Goal: Check status: Check status

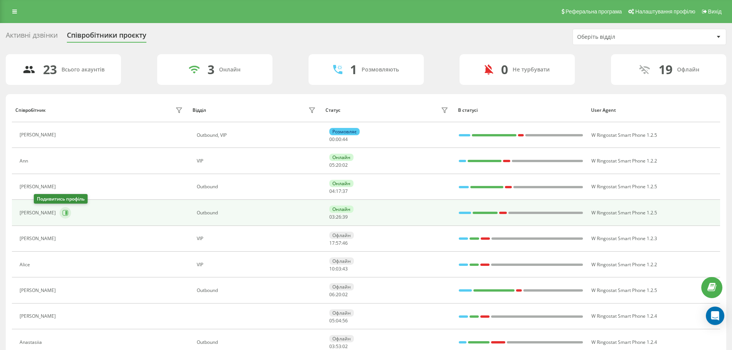
click at [62, 210] on icon at bounding box center [65, 213] width 6 height 6
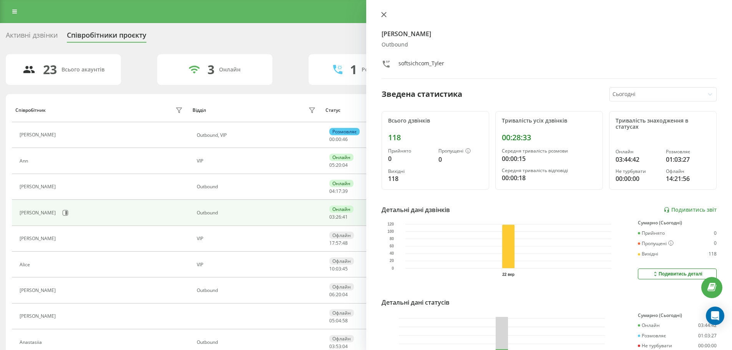
click at [388, 13] on button at bounding box center [384, 15] width 10 height 7
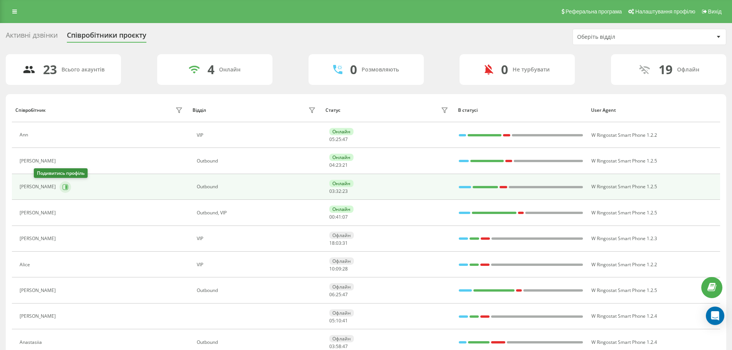
click at [60, 183] on button at bounding box center [66, 187] width 12 height 12
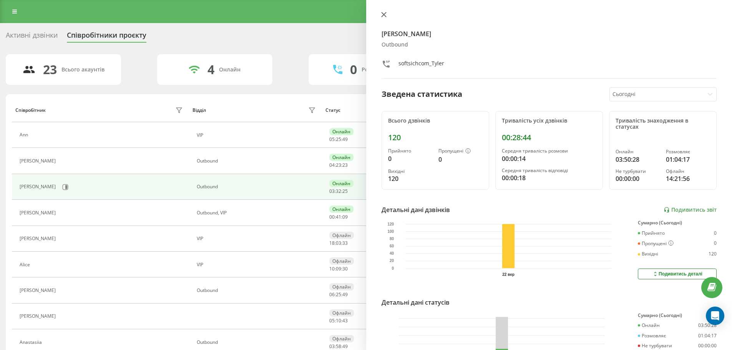
click at [383, 16] on icon at bounding box center [383, 14] width 5 height 5
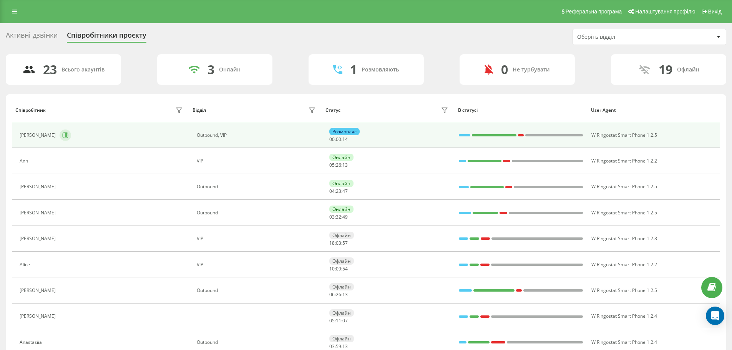
click at [65, 134] on icon at bounding box center [66, 135] width 2 height 4
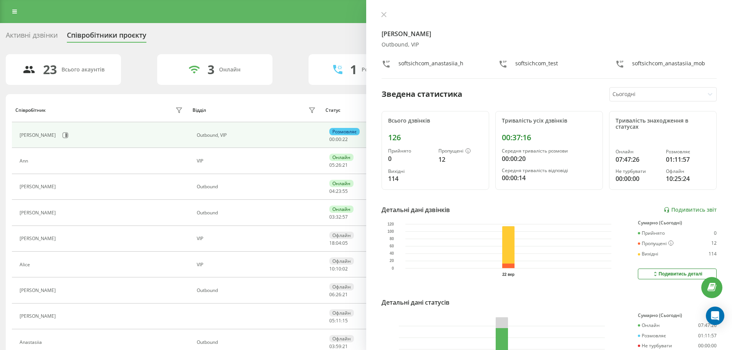
click at [388, 11] on div "[PERSON_NAME], VIP softsichcom_anastasiia_h softsichcom_test softsichcom_anasta…" at bounding box center [549, 175] width 366 height 350
click at [385, 11] on div "[PERSON_NAME], VIP softsichcom_anastasiia_h softsichcom_test softsichcom_anasta…" at bounding box center [549, 175] width 366 height 350
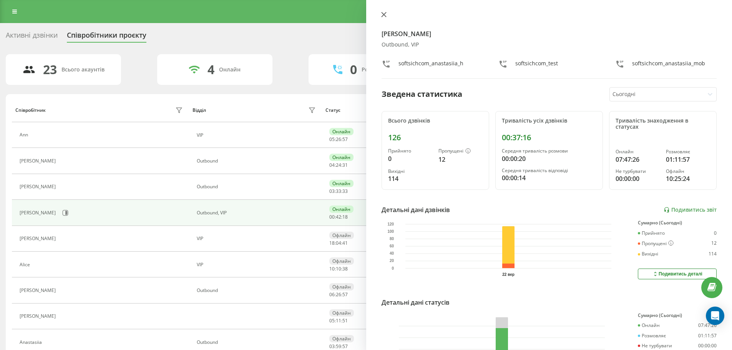
click at [385, 13] on icon at bounding box center [383, 14] width 5 height 5
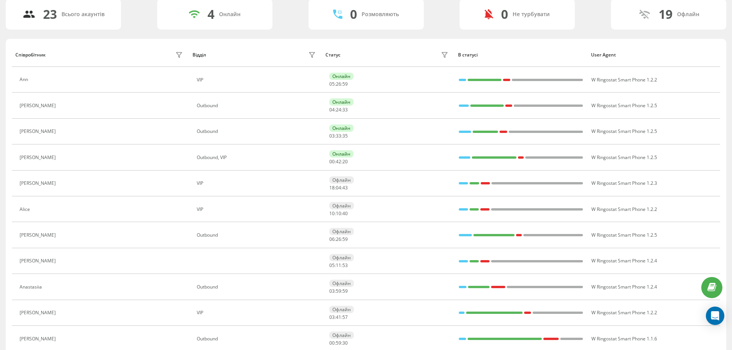
scroll to position [38, 0]
